Goal: Navigation & Orientation: Find specific page/section

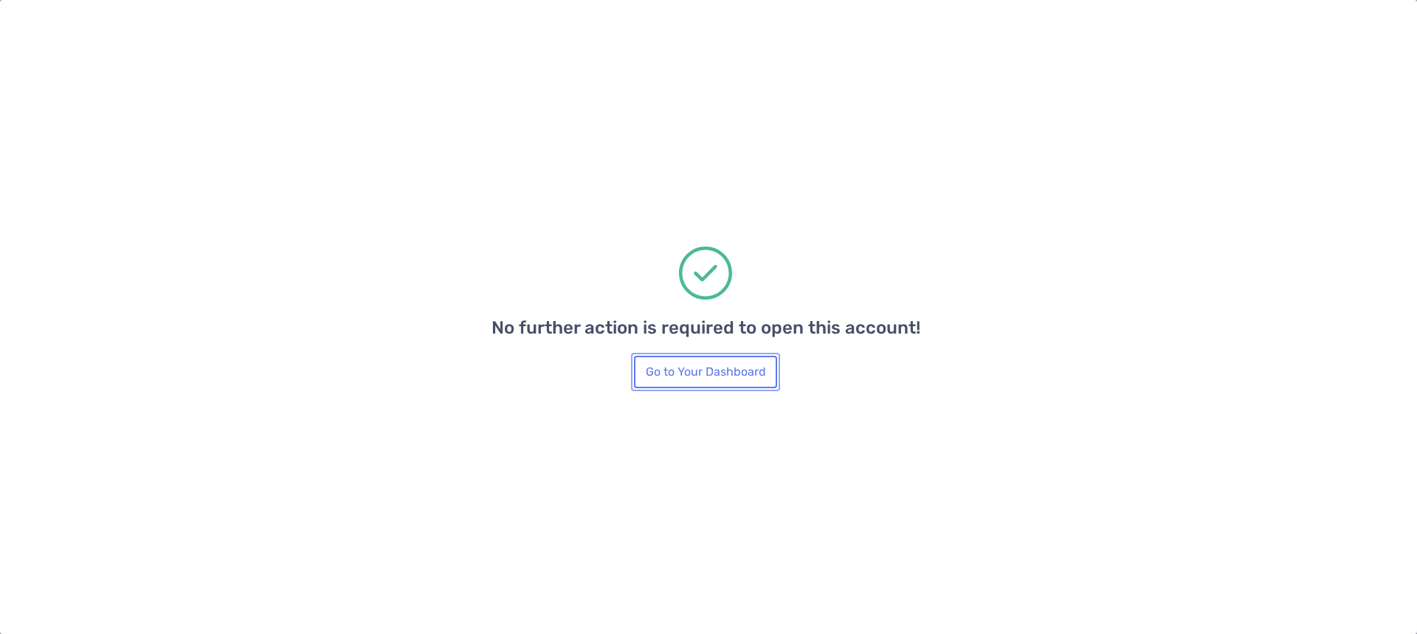
click at [697, 380] on button "Go to Your Dashboard" at bounding box center [705, 372] width 143 height 32
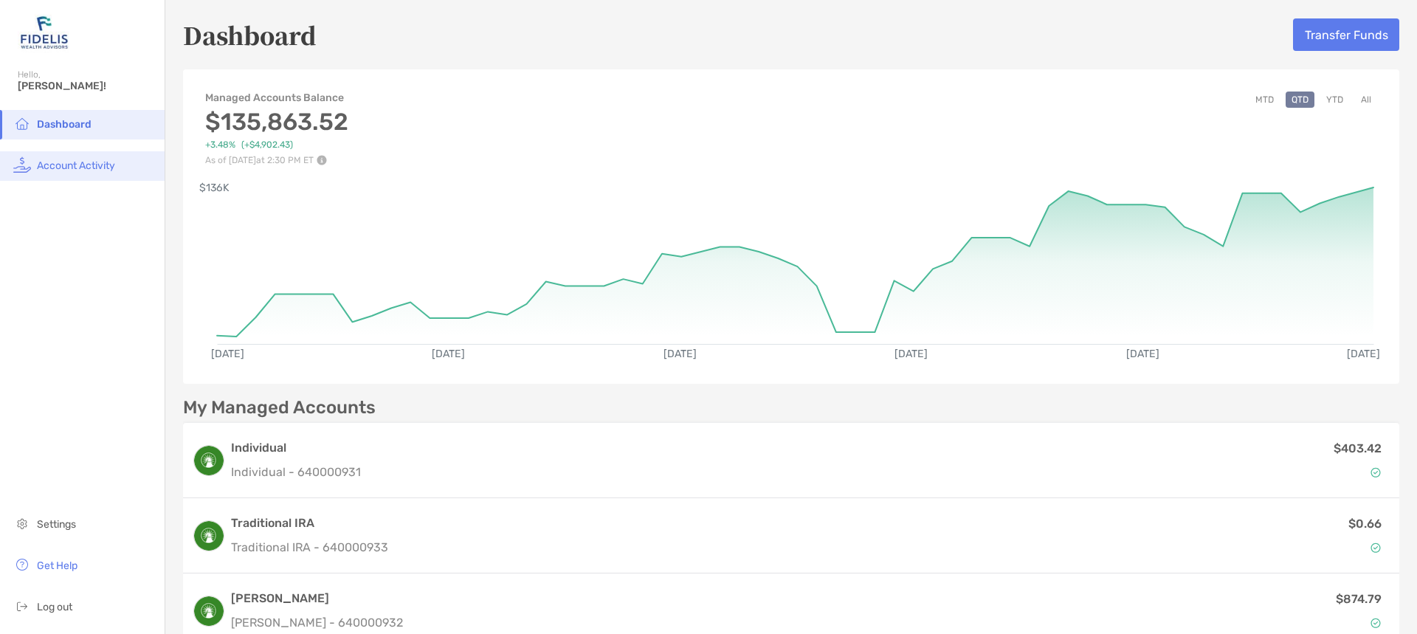
click at [70, 168] on span "Account Activity" at bounding box center [76, 165] width 78 height 13
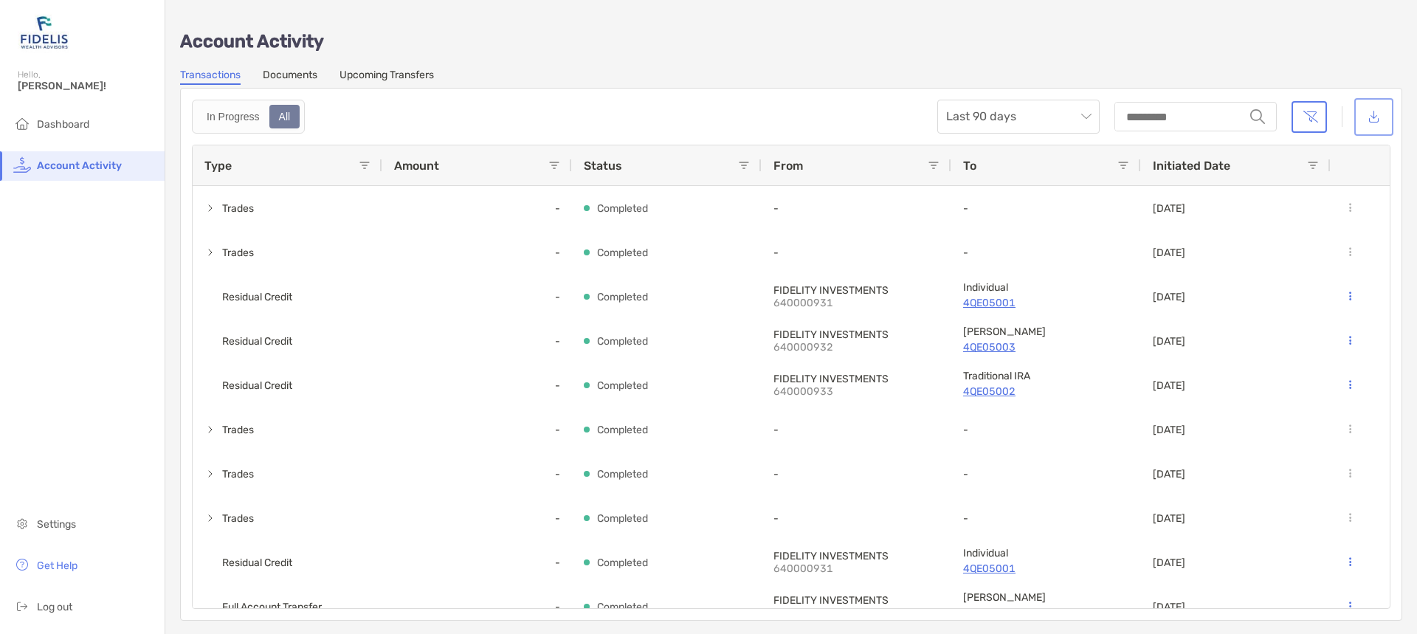
click at [1362, 121] on button "button" at bounding box center [1373, 117] width 33 height 32
click at [370, 75] on link "Upcoming Transfers" at bounding box center [386, 77] width 94 height 16
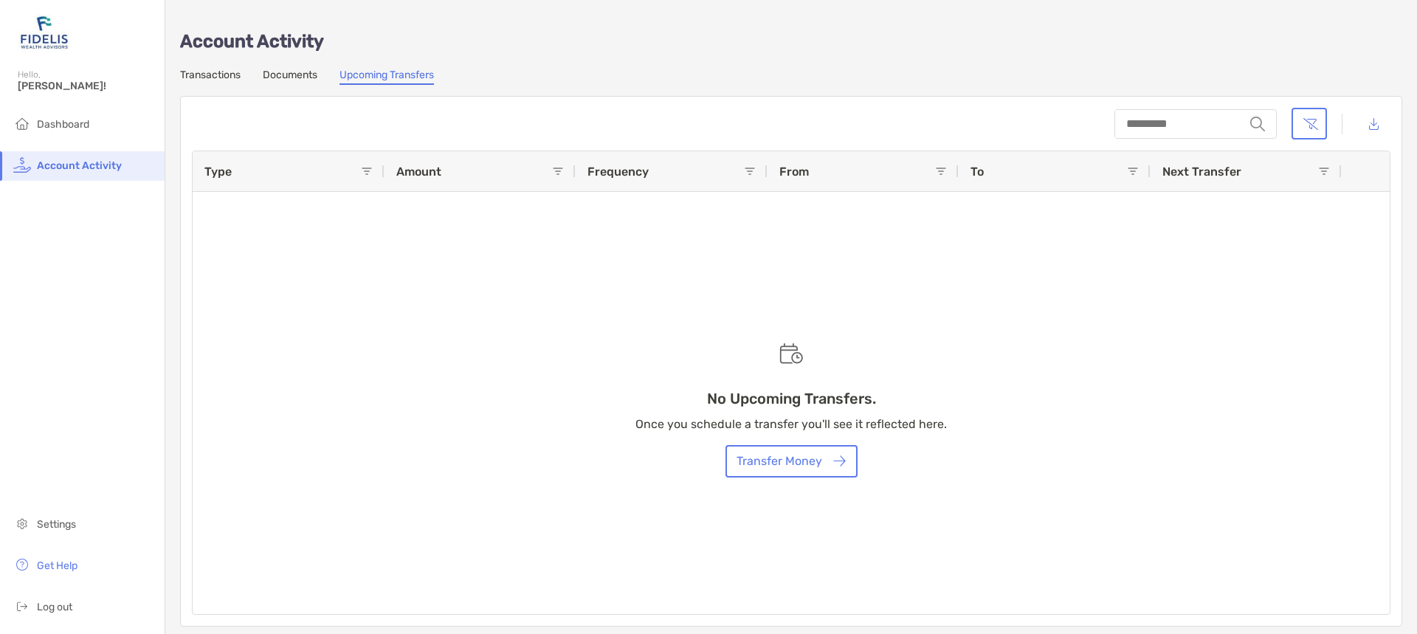
click at [297, 75] on link "Documents" at bounding box center [290, 77] width 55 height 16
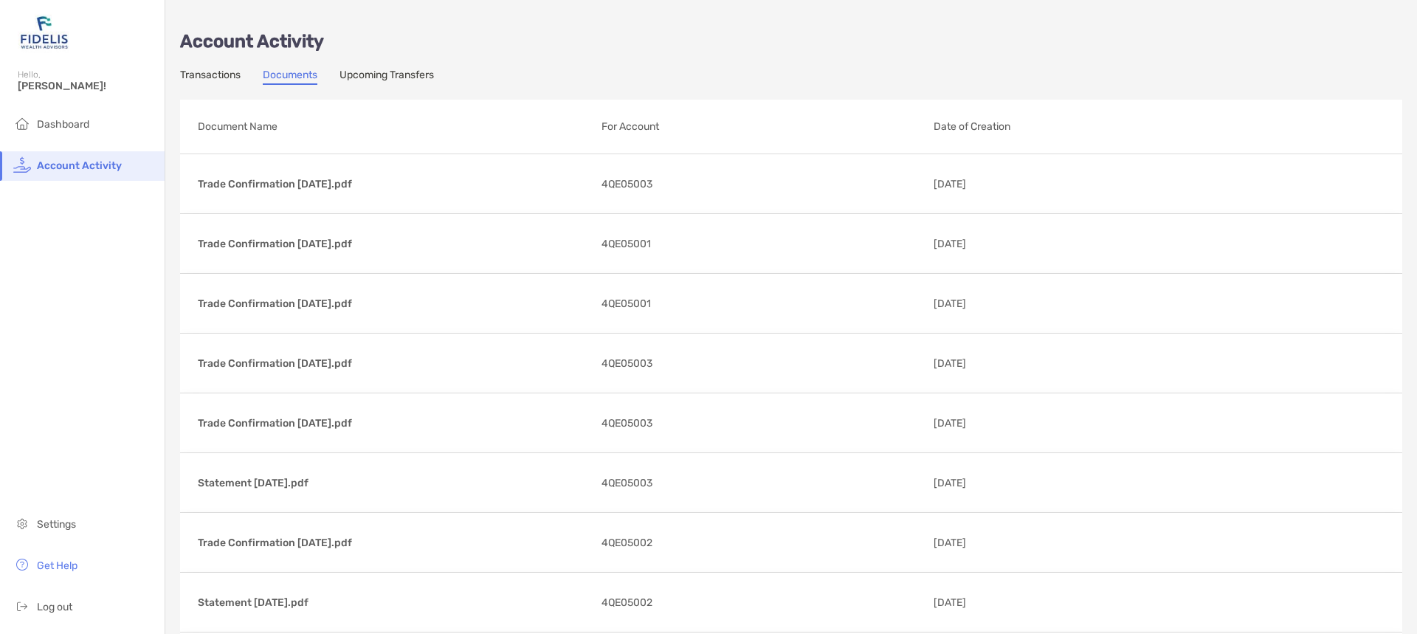
click at [204, 76] on link "Transactions" at bounding box center [210, 77] width 61 height 16
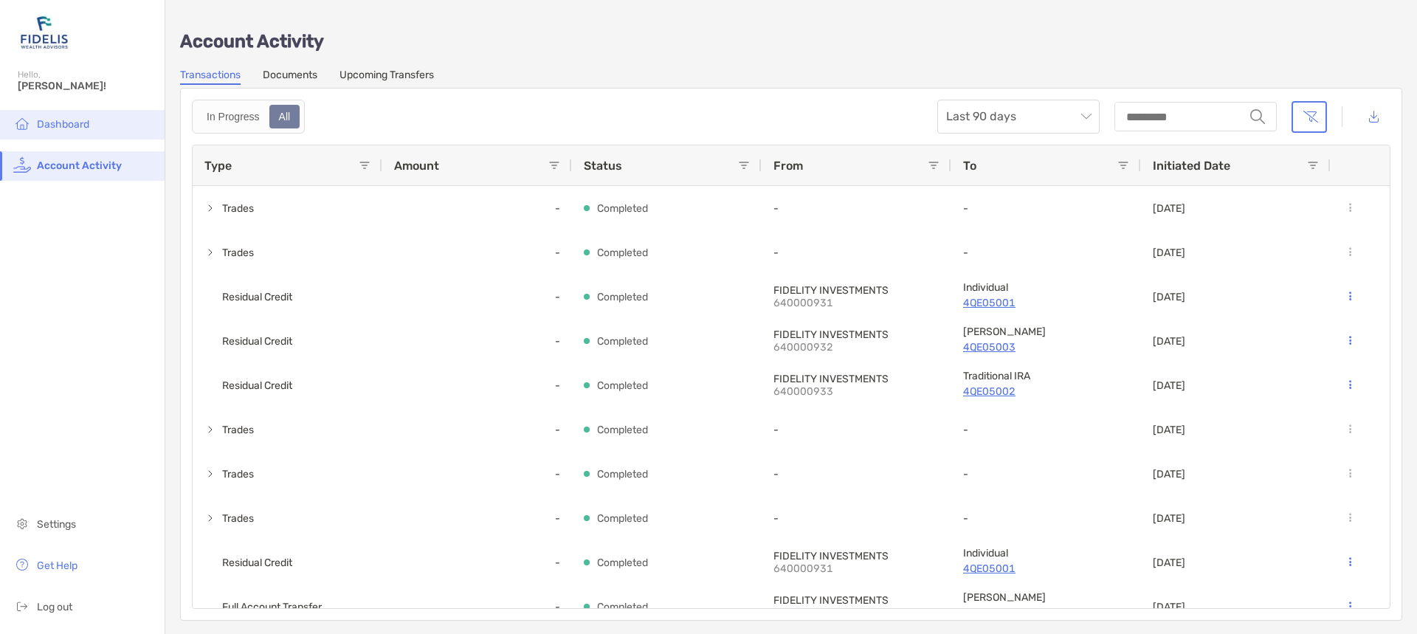
click at [55, 127] on span "Dashboard" at bounding box center [63, 124] width 52 height 13
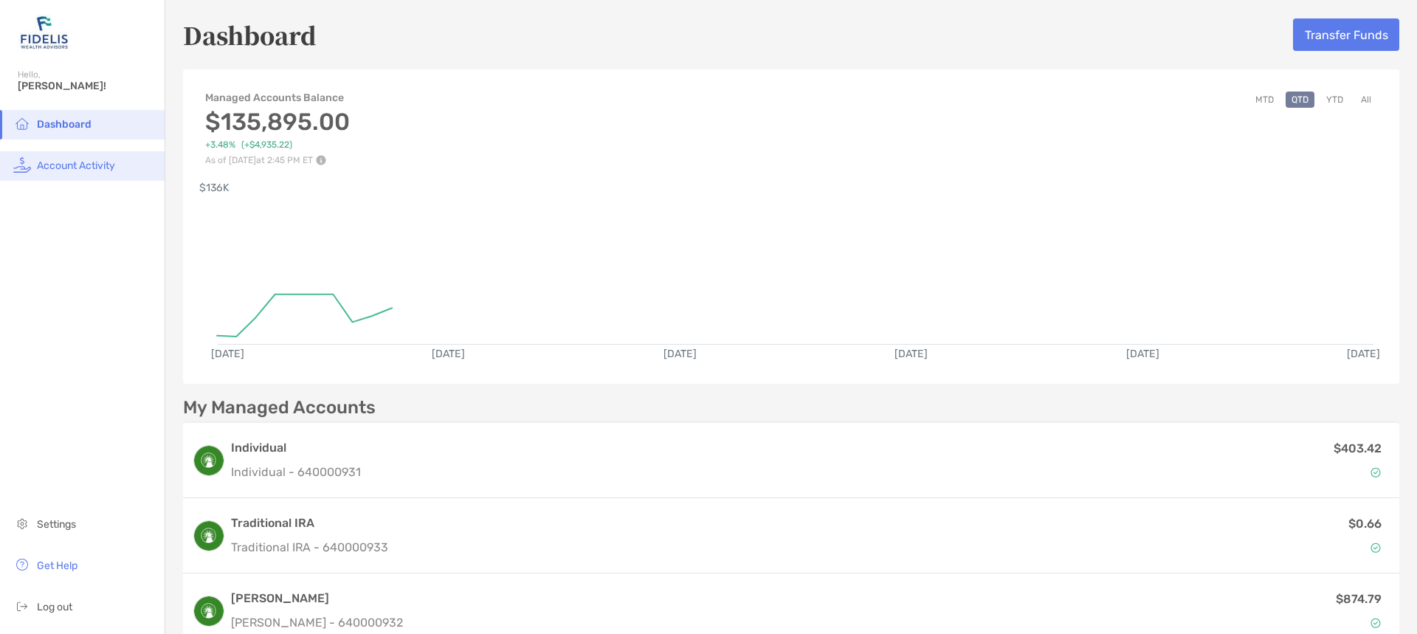
click at [68, 168] on span "Account Activity" at bounding box center [76, 165] width 78 height 13
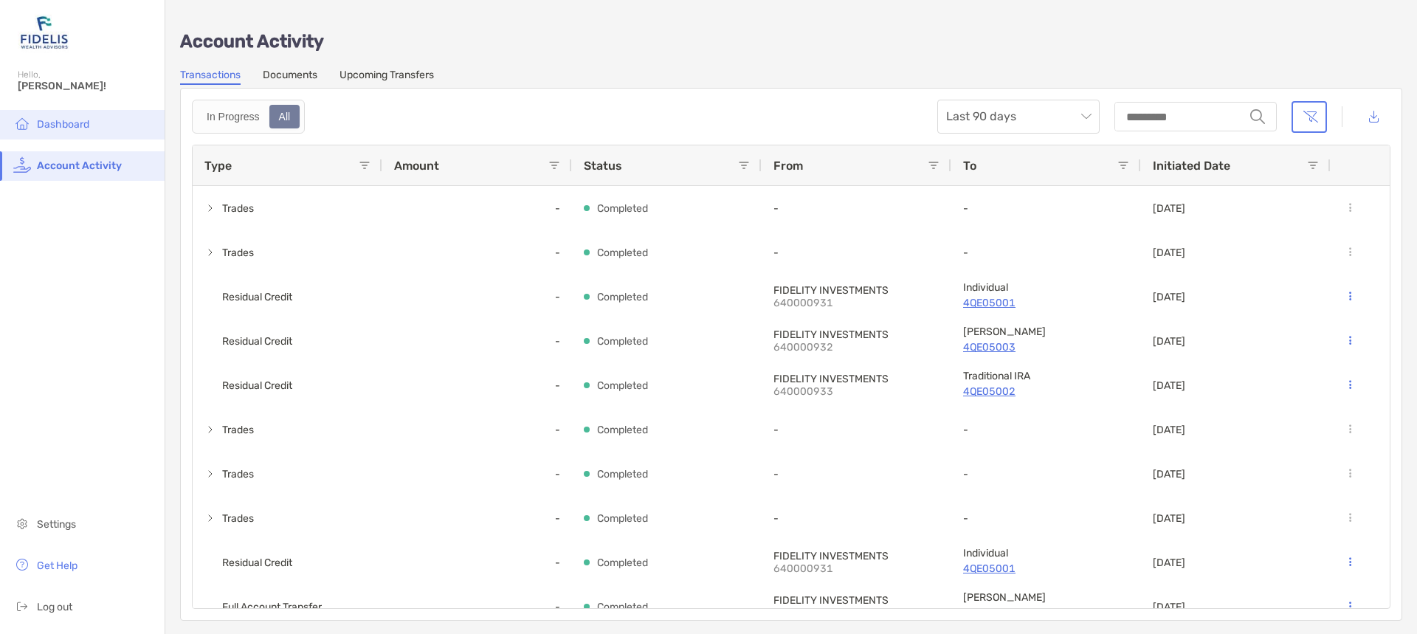
click at [66, 126] on span "Dashboard" at bounding box center [63, 124] width 52 height 13
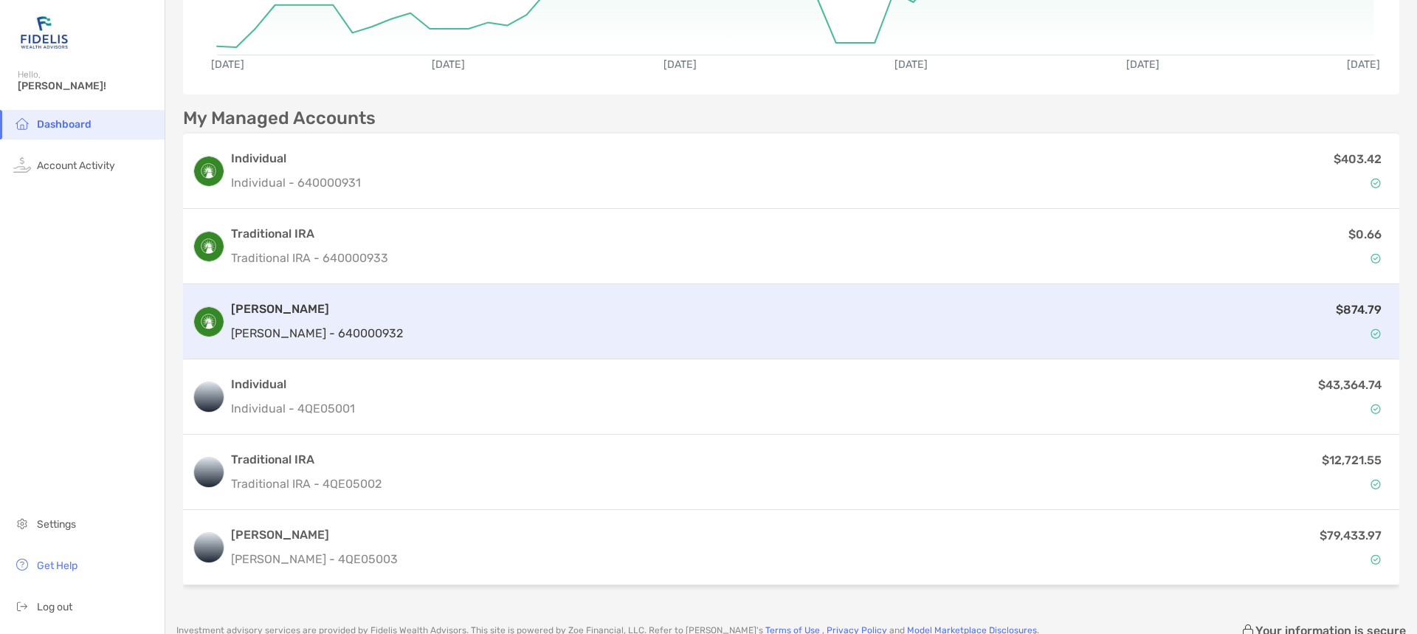
scroll to position [265, 0]
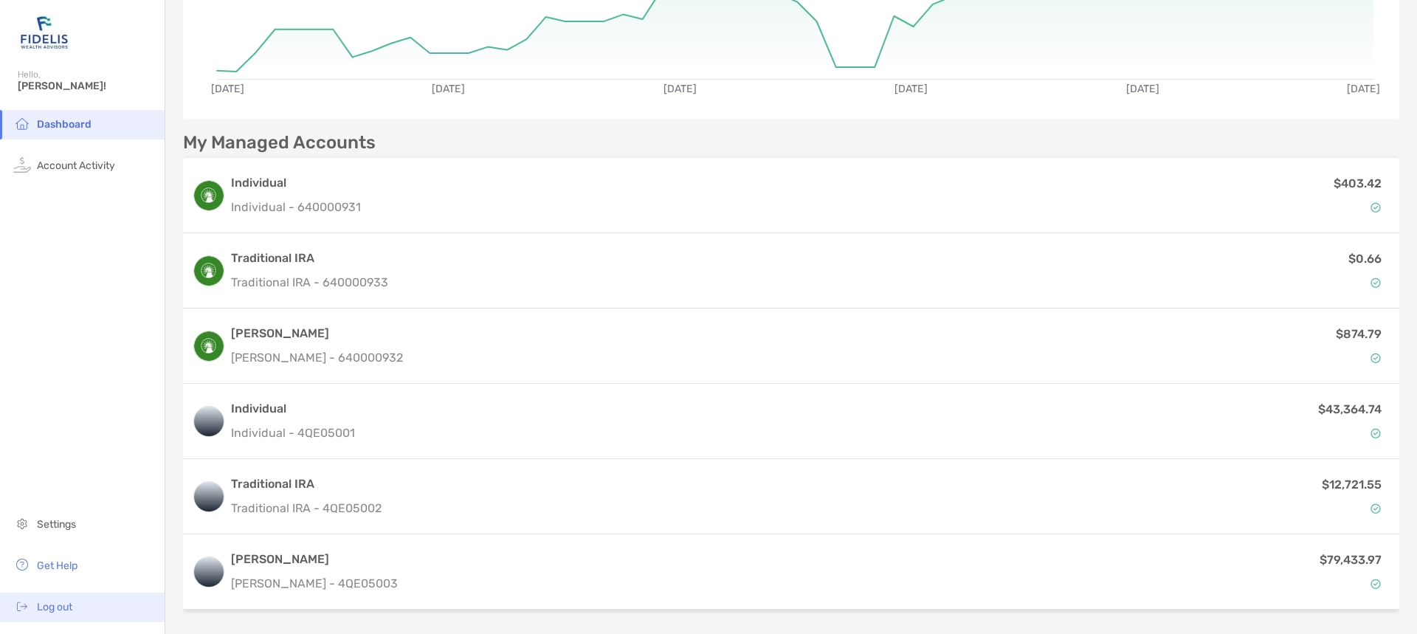
click at [50, 610] on span "Log out" at bounding box center [54, 607] width 35 height 13
